Goal: Information Seeking & Learning: Learn about a topic

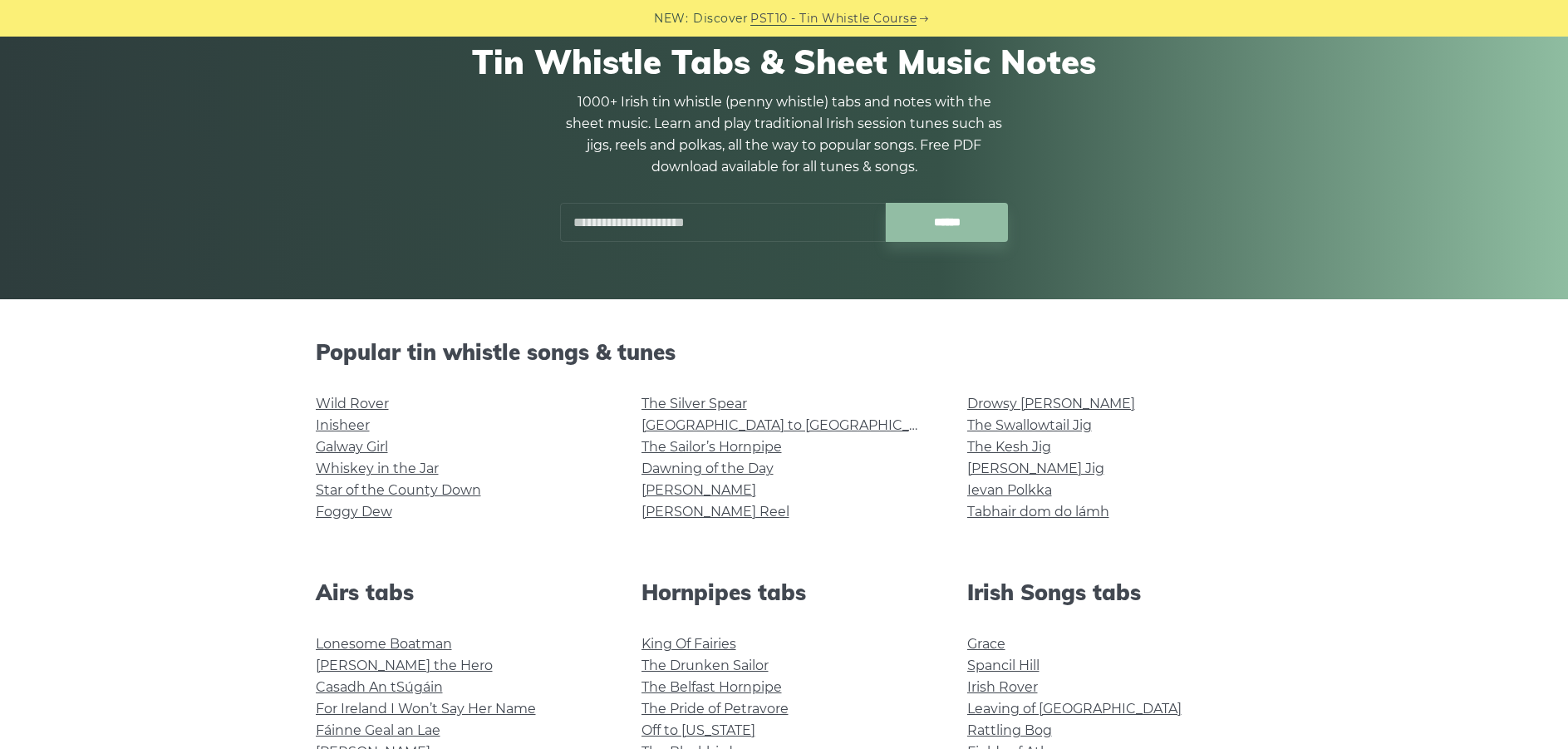
scroll to position [166, 0]
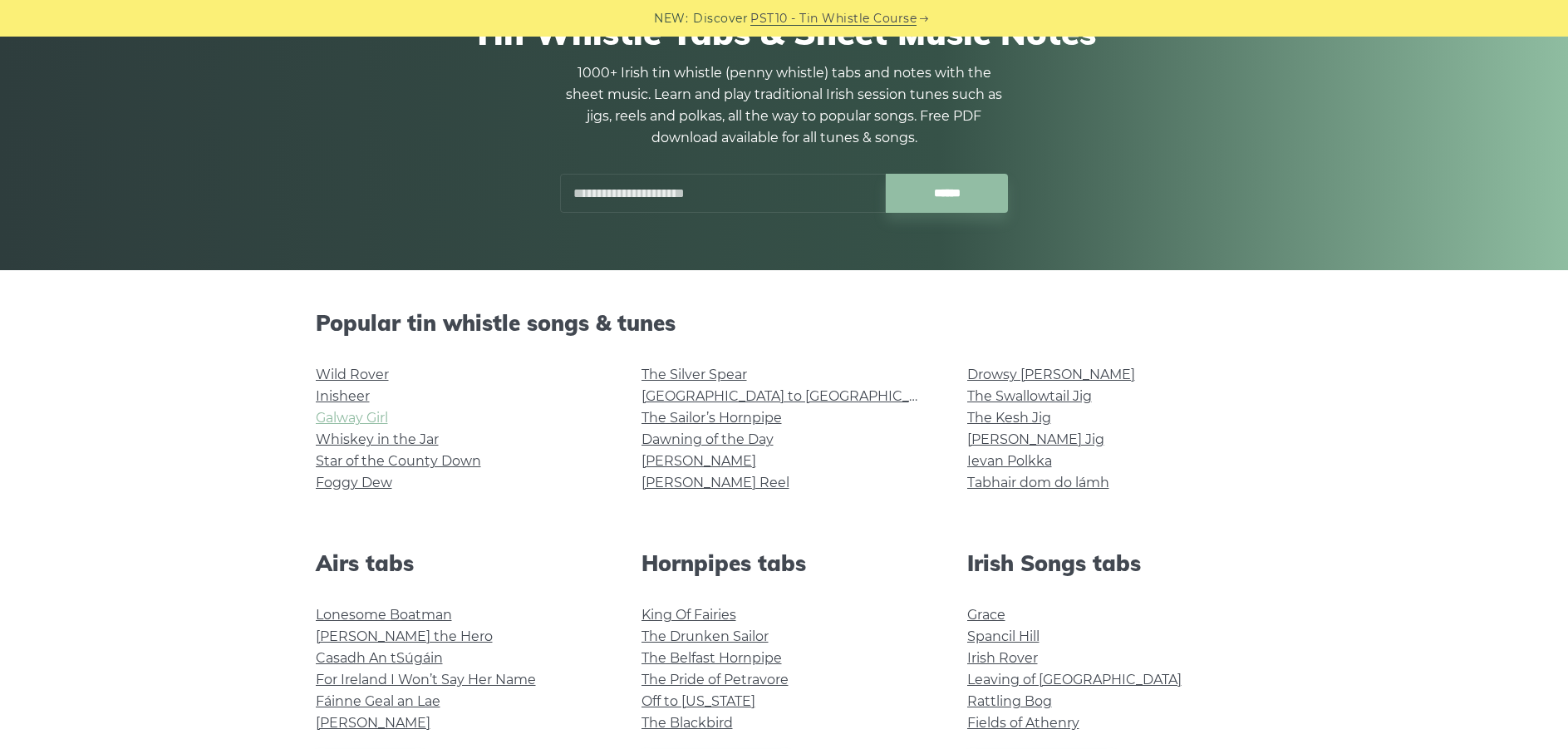
click at [356, 421] on link "Galway Girl" at bounding box center [352, 417] width 73 height 16
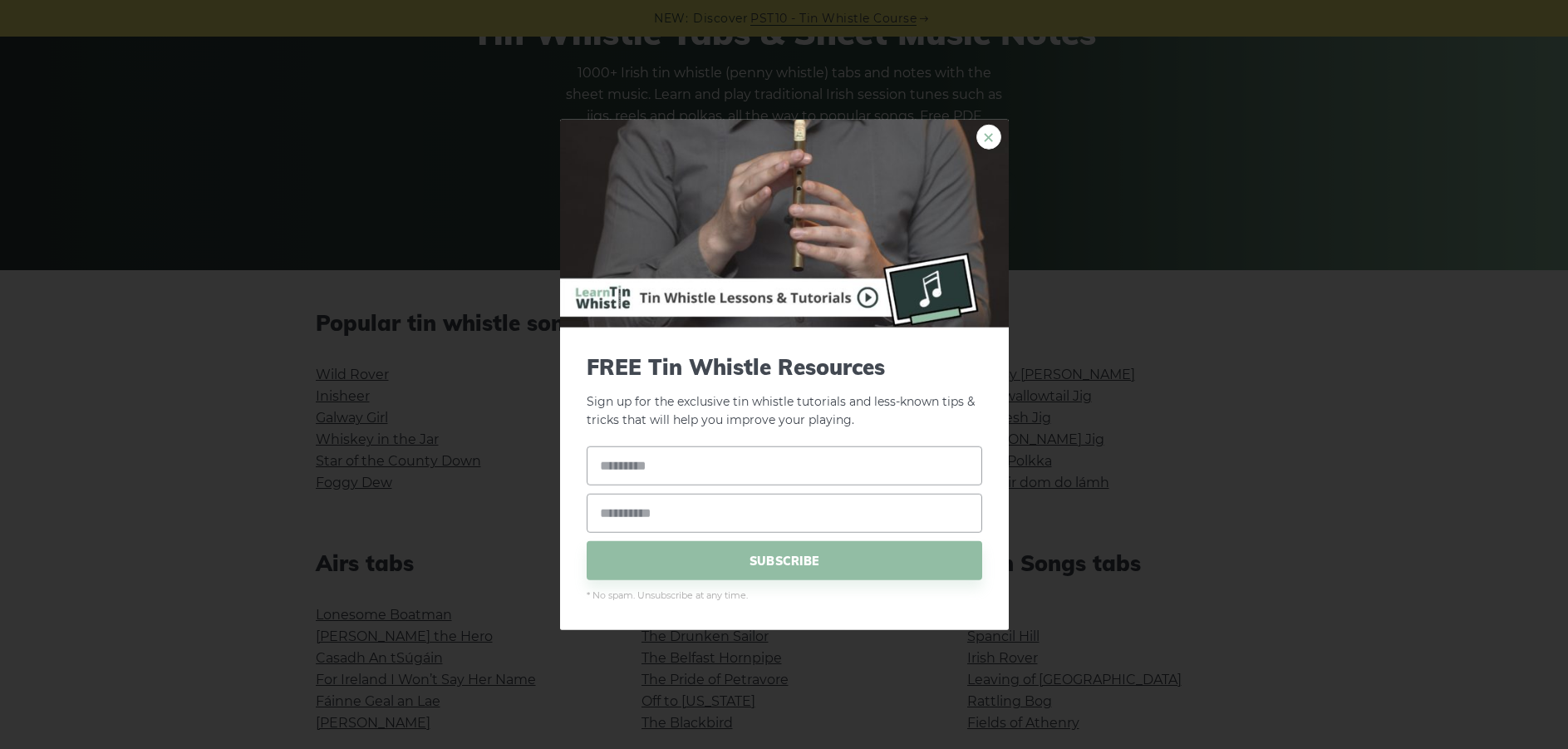
click at [994, 140] on link "×" at bounding box center [988, 135] width 25 height 25
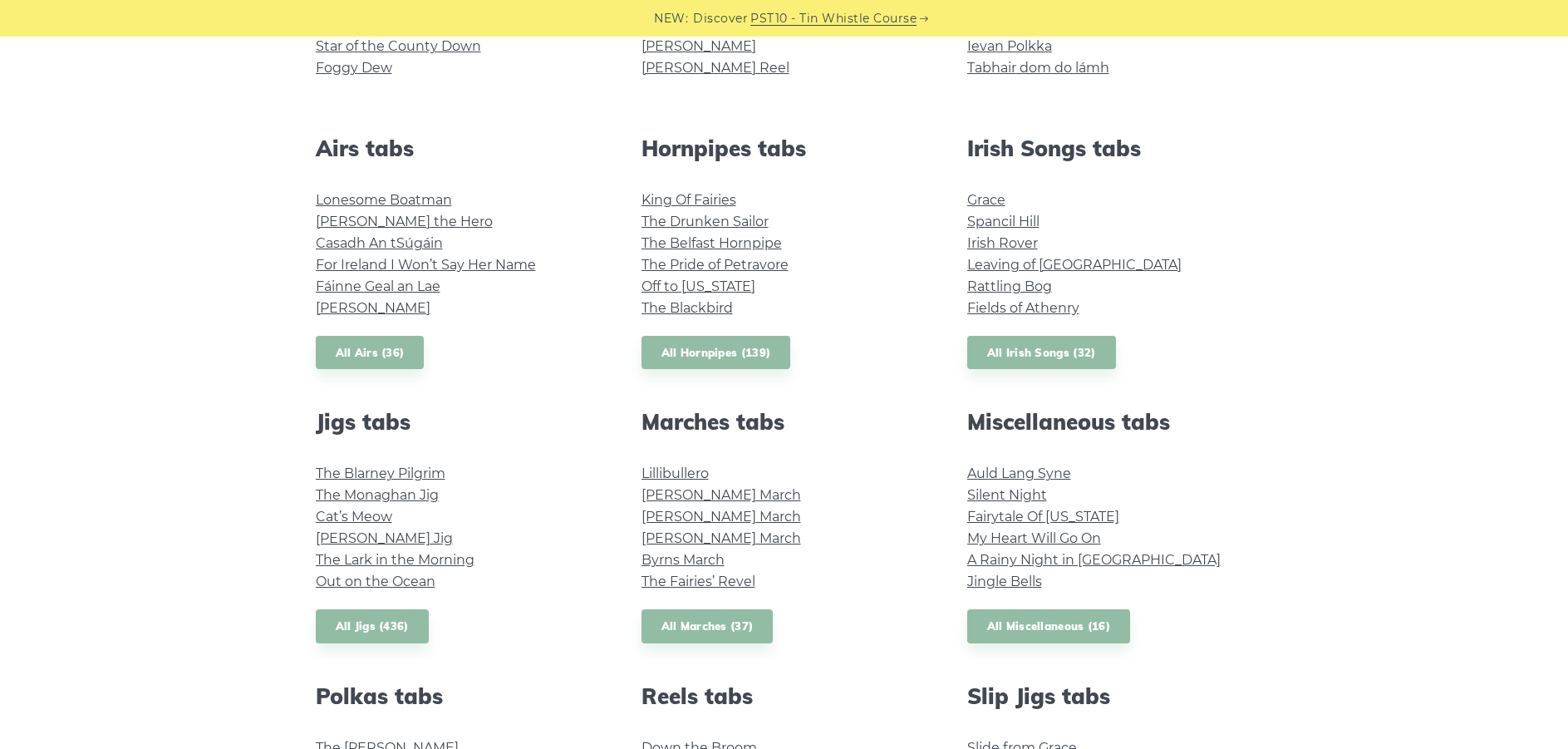
scroll to position [582, 0]
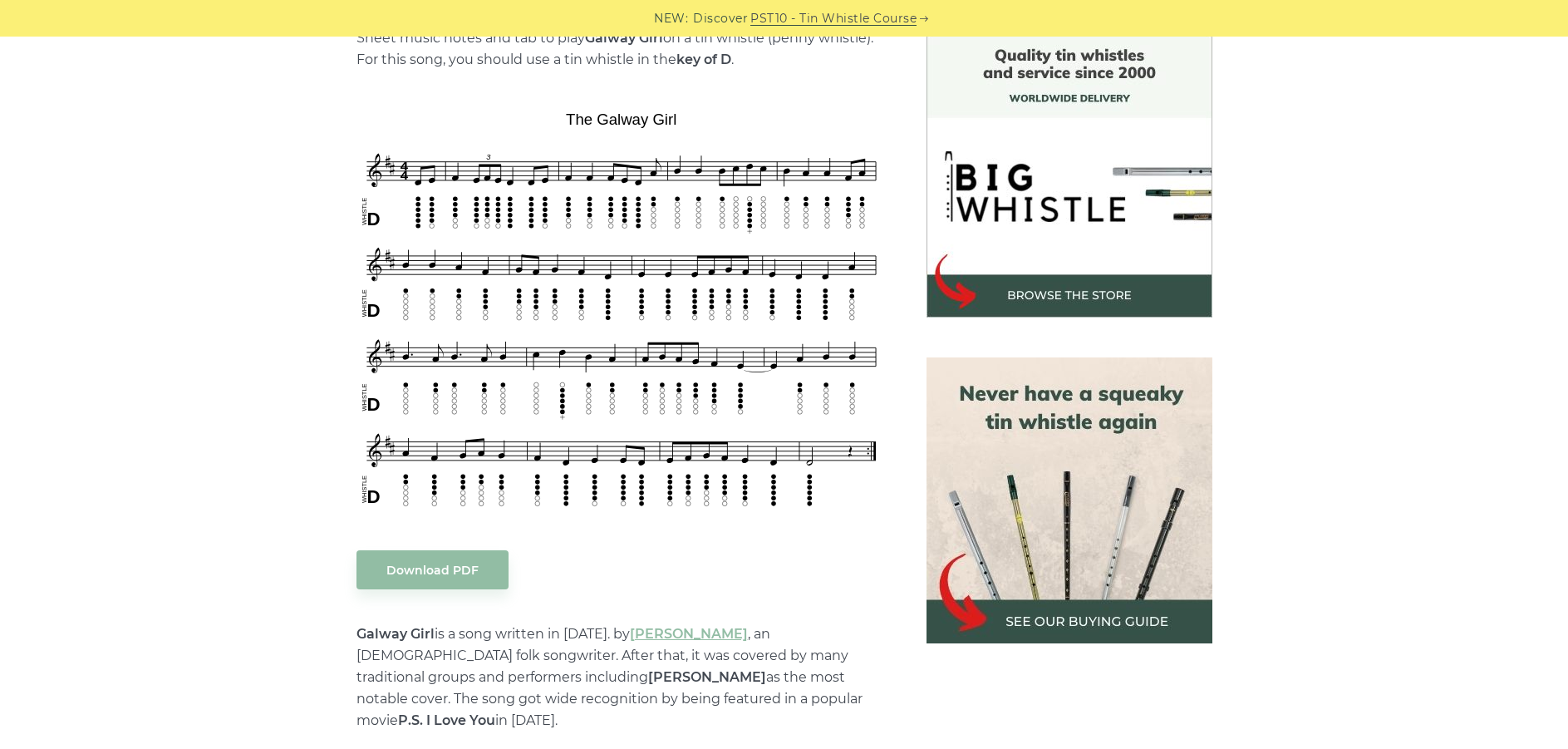
scroll to position [582, 0]
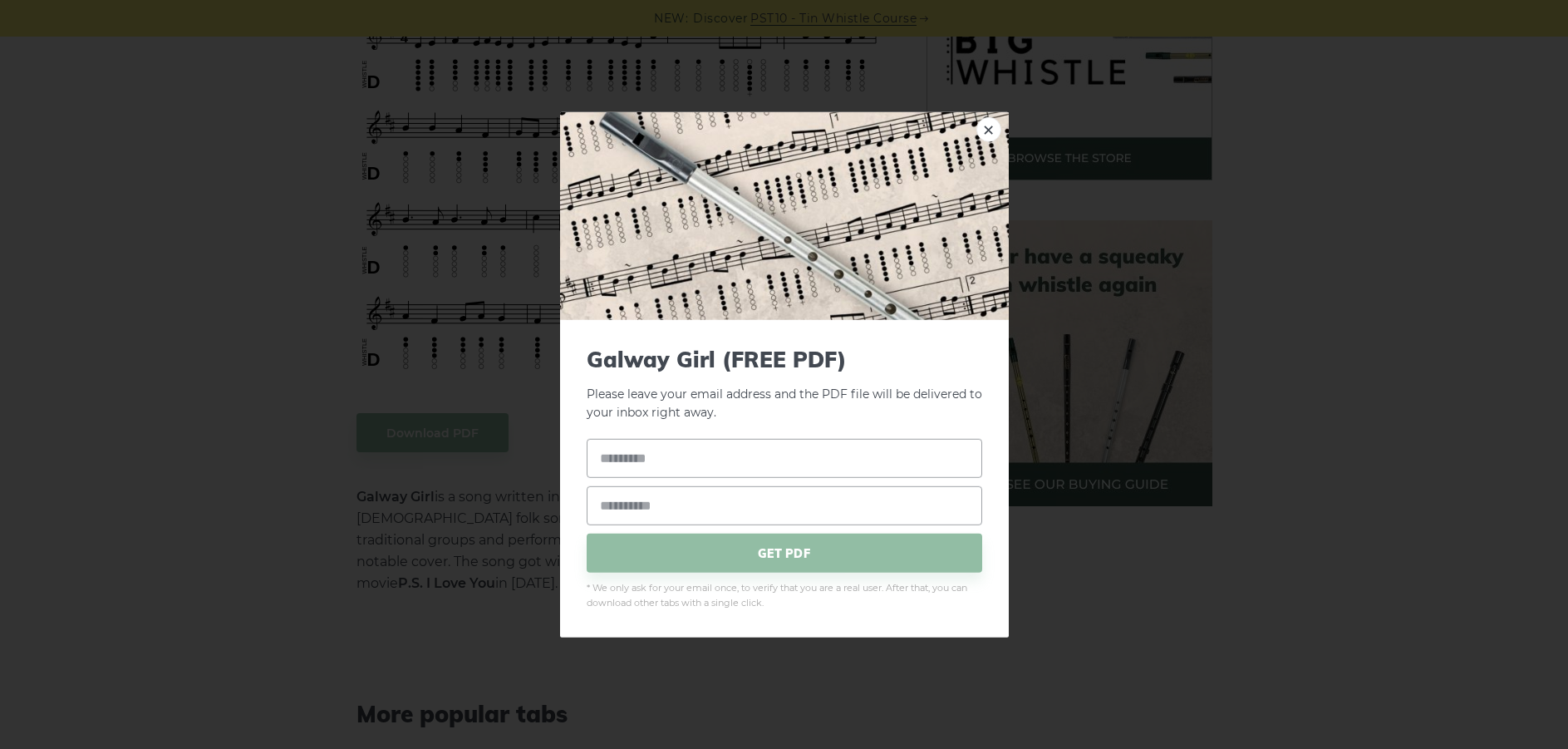
click at [208, 311] on div "× Galway Girl (FREE PDF) Please leave your email address and the PDF file will …" at bounding box center [784, 374] width 1568 height 749
click at [986, 131] on link "×" at bounding box center [988, 129] width 25 height 25
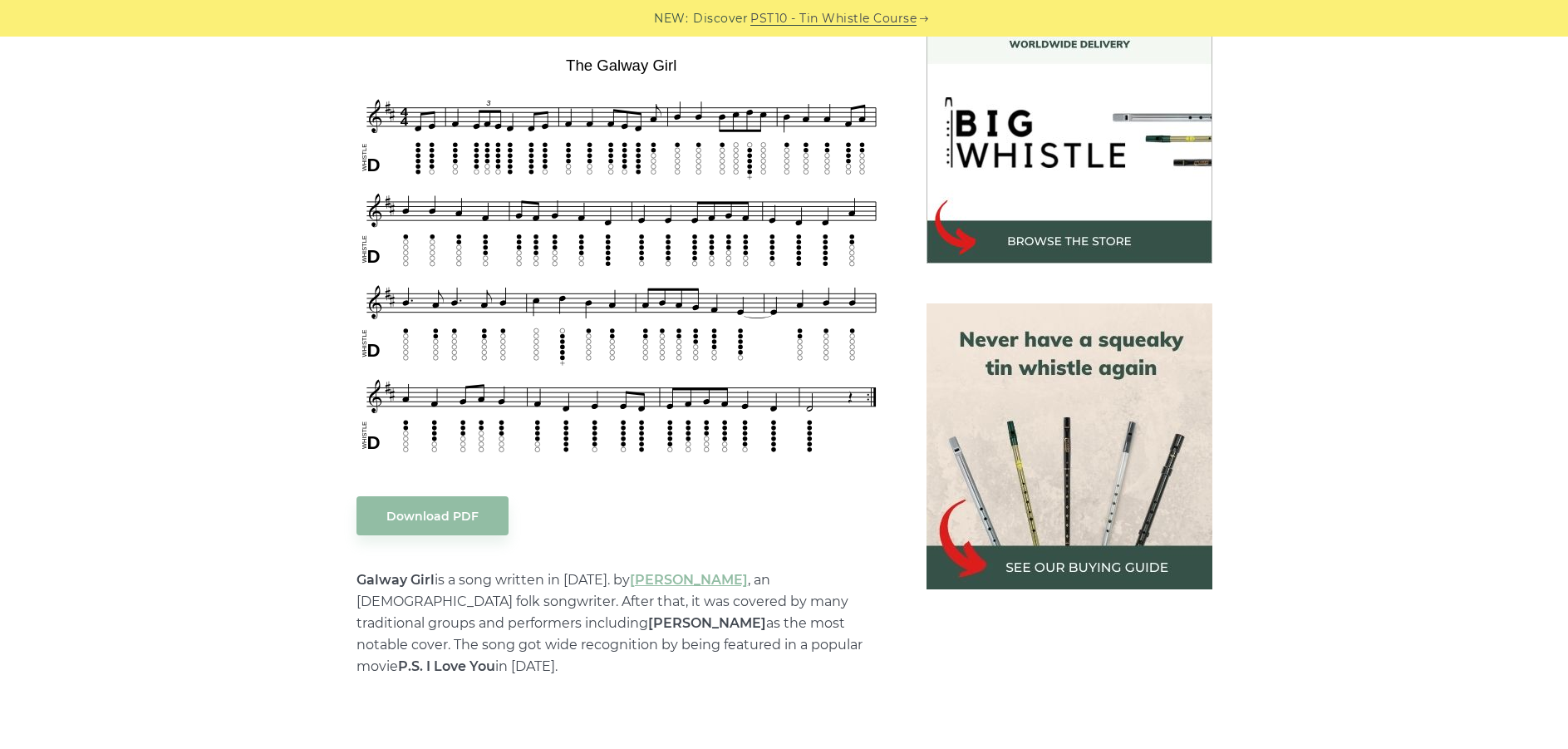
scroll to position [415, 0]
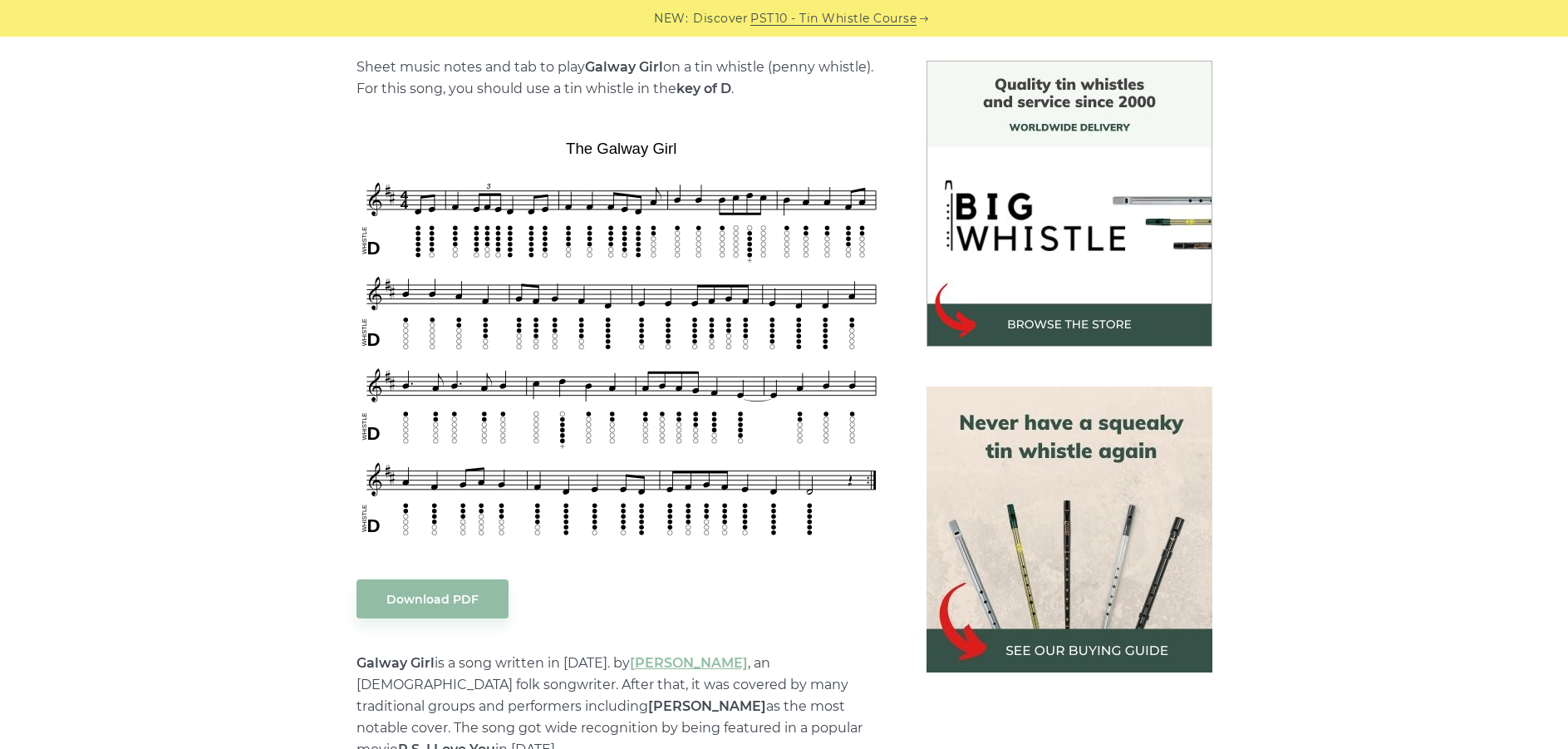
drag, startPoint x: 155, startPoint y: 171, endPoint x: 160, endPoint y: 158, distance: 13.9
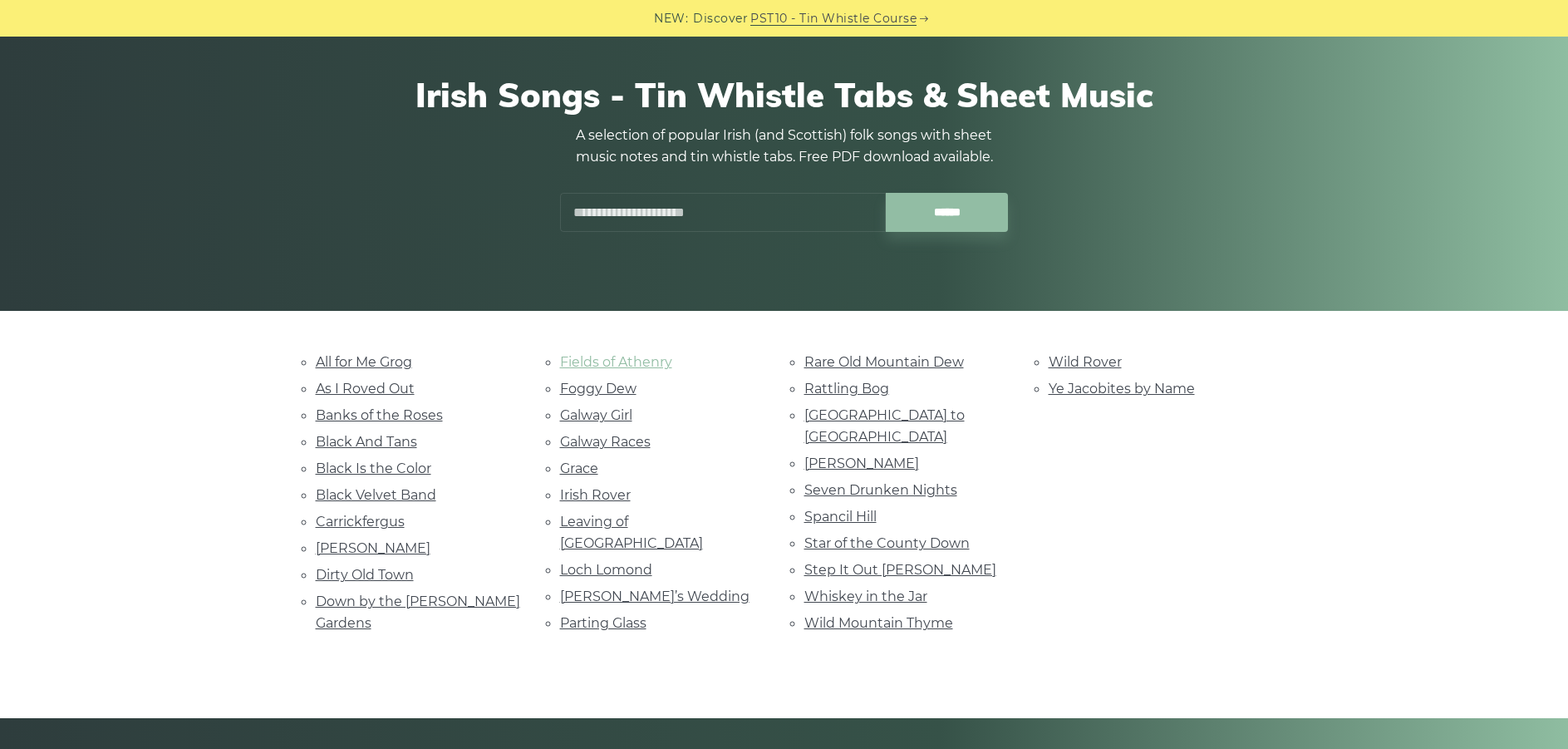
scroll to position [333, 0]
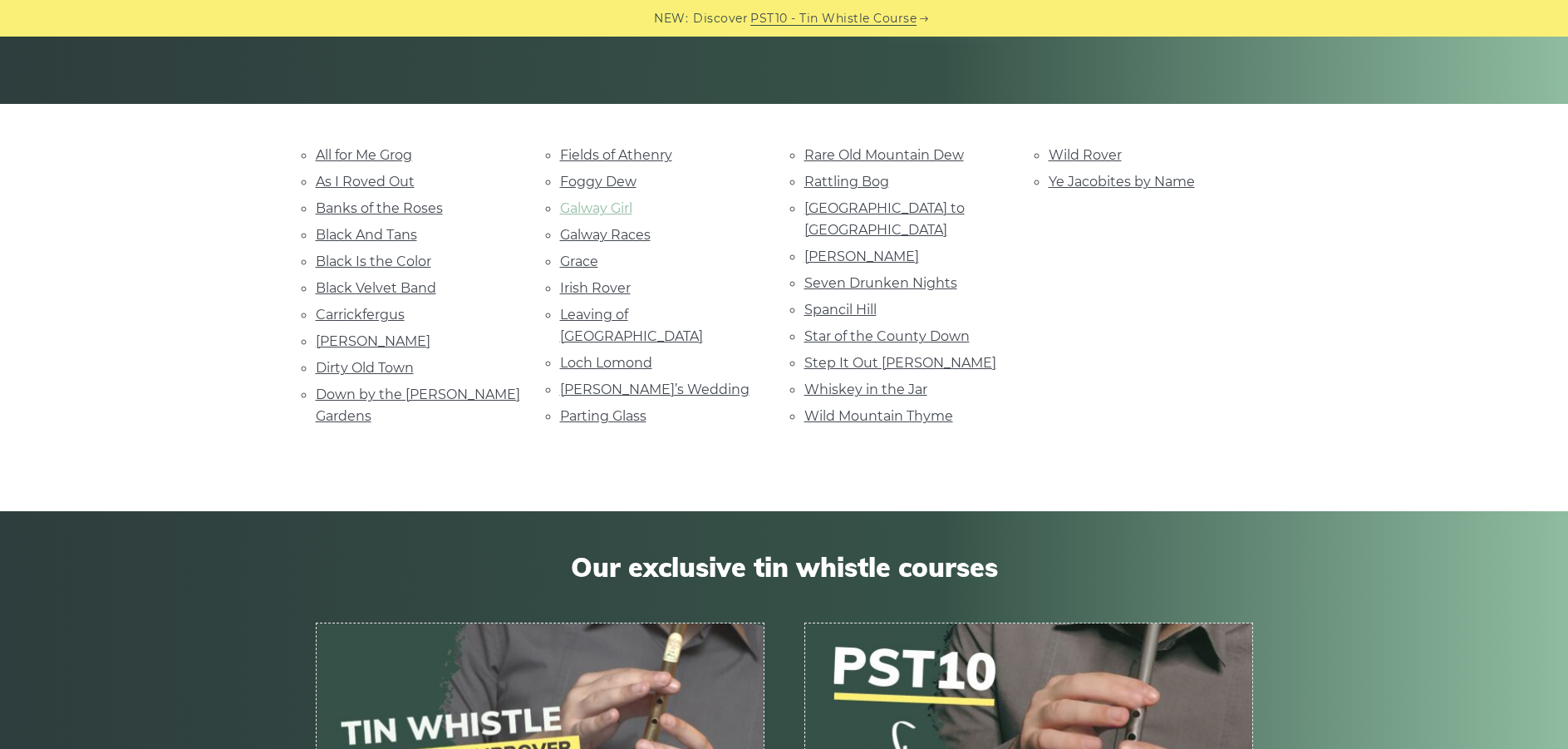
click at [597, 209] on link "Galway Girl" at bounding box center [597, 208] width 73 height 16
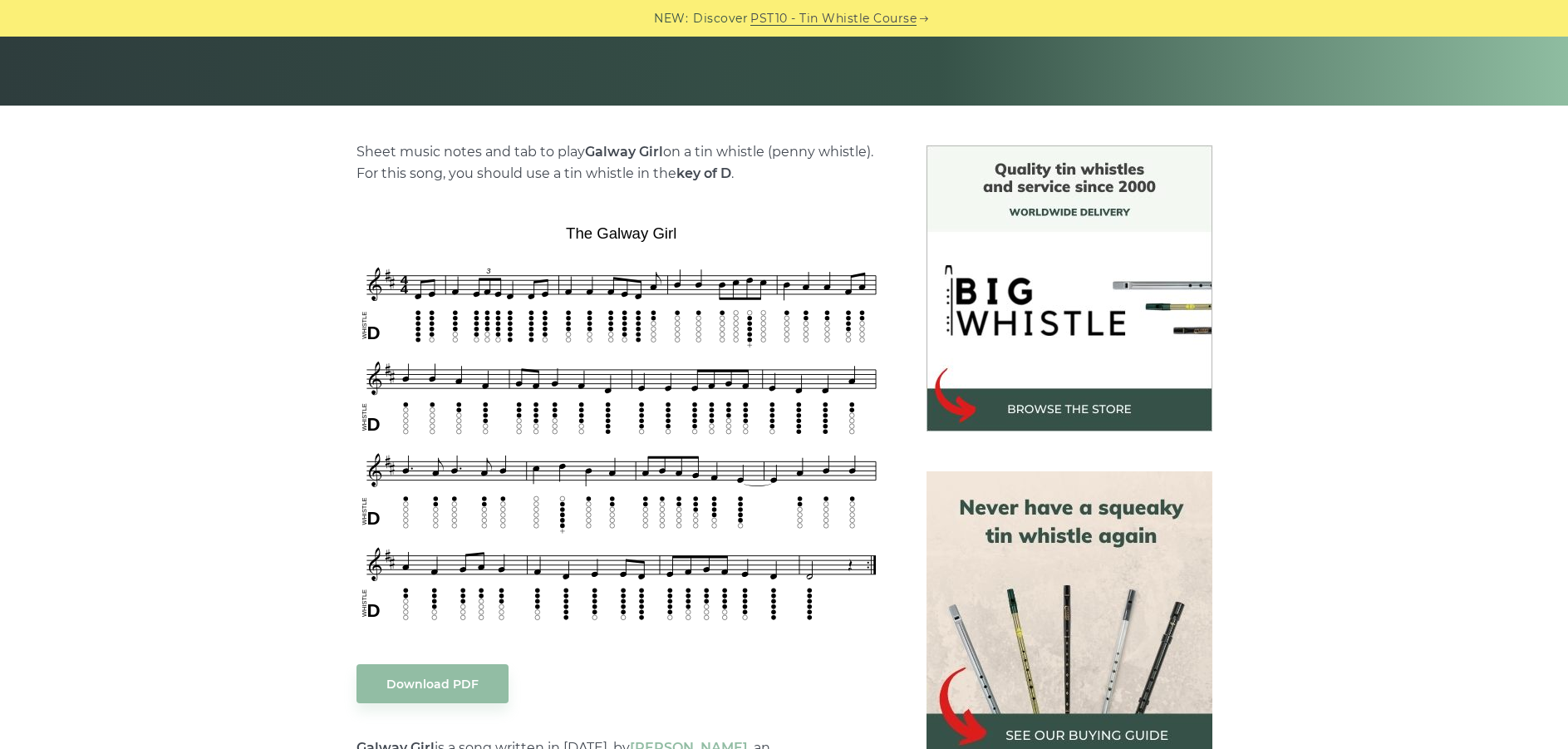
scroll to position [333, 0]
